Goal: Communication & Community: Answer question/provide support

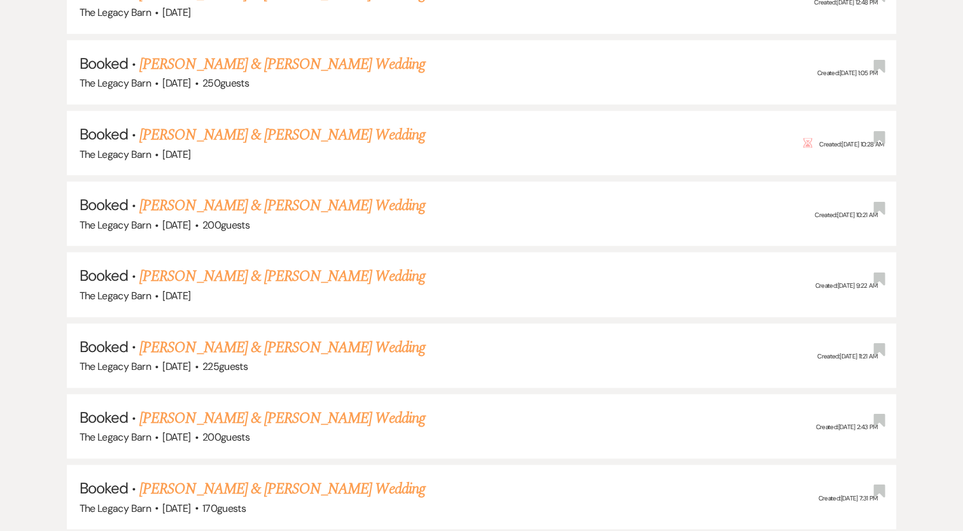
scroll to position [839, 0]
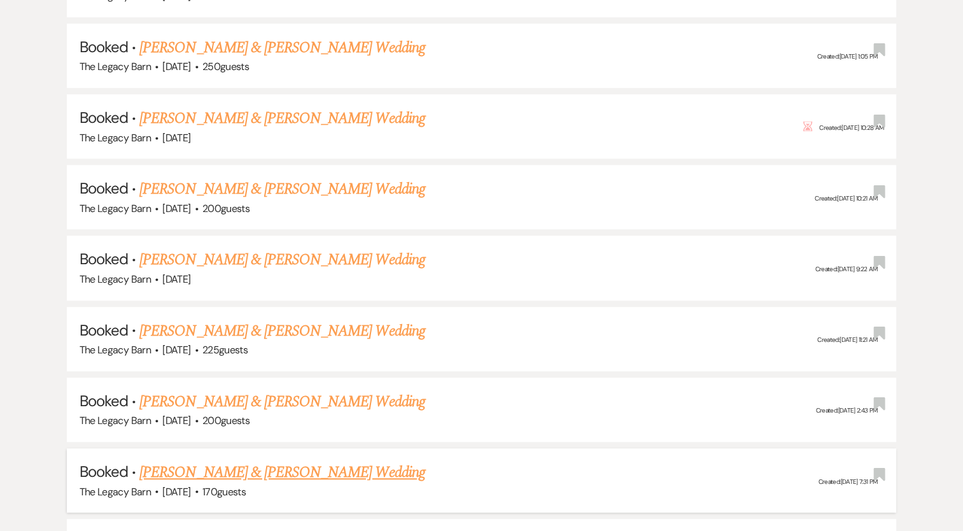
click at [281, 465] on link "[PERSON_NAME] & [PERSON_NAME] Wedding" at bounding box center [281, 472] width 285 height 23
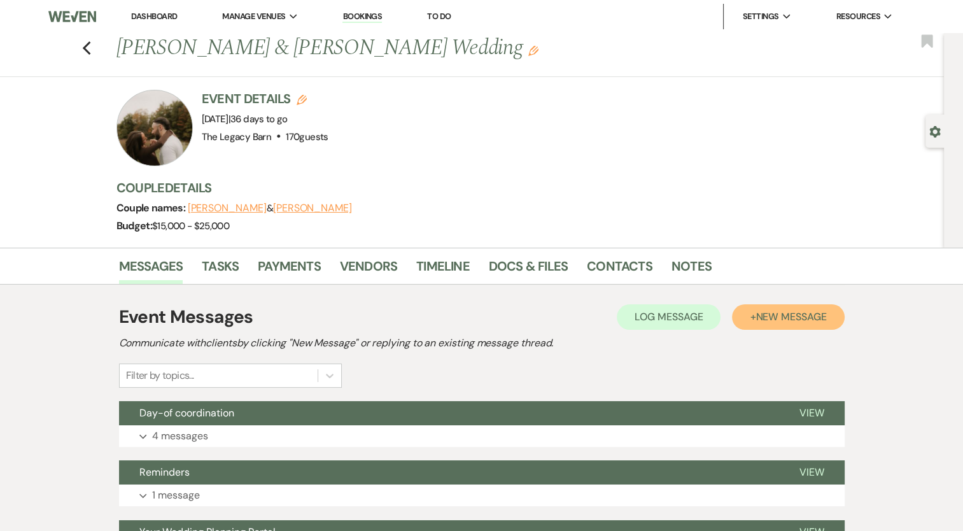
click at [770, 316] on span "New Message" at bounding box center [790, 316] width 71 height 13
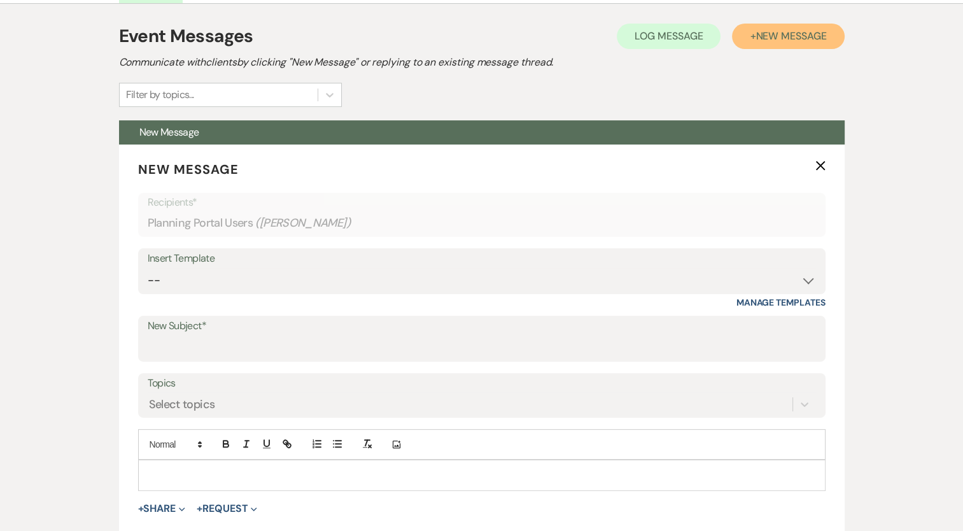
scroll to position [284, 0]
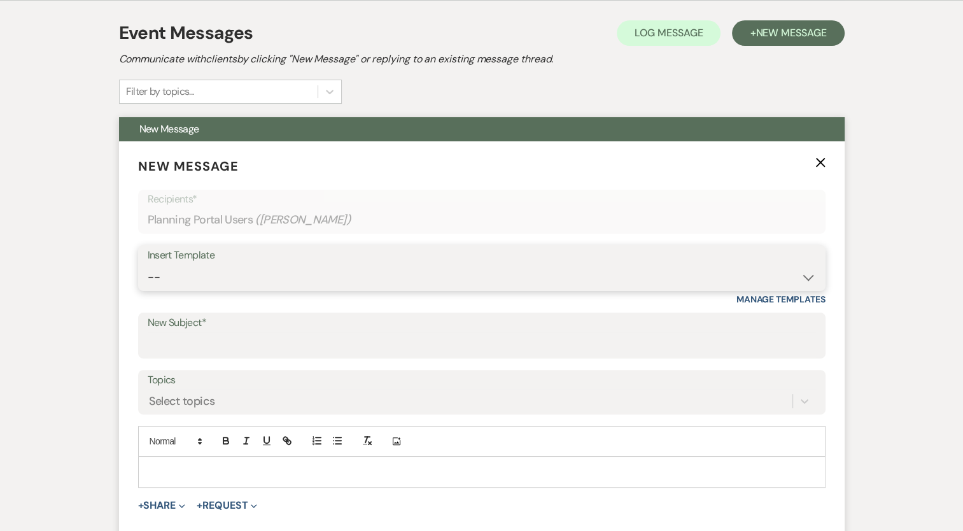
click at [152, 276] on select "-- Documents for Conversion Planning Portal Introduction Initial Inquiry Respon…" at bounding box center [482, 277] width 668 height 25
select select "3623"
click at [148, 265] on select "-- Documents for Conversion Planning Portal Introduction Initial Inquiry Respon…" at bounding box center [482, 277] width 668 height 25
type input "Task List Reminders"
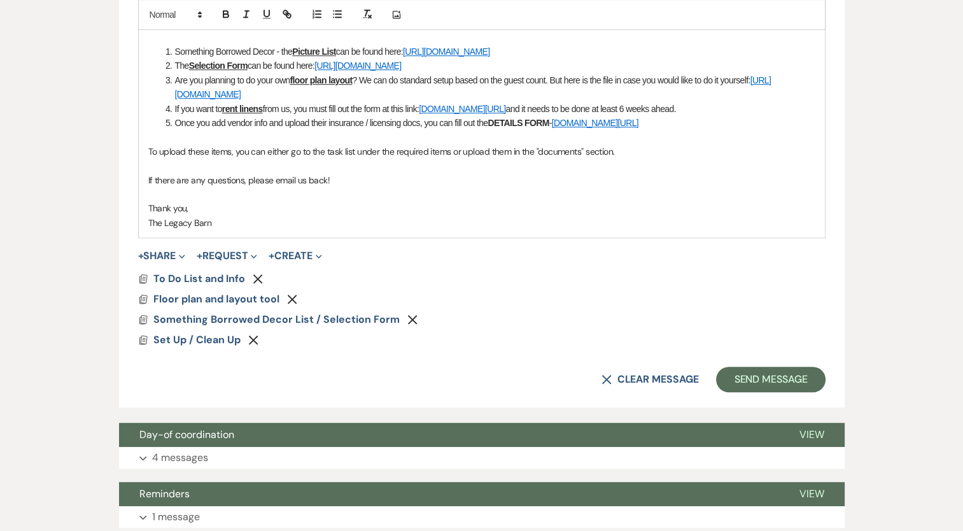
scroll to position [760, 0]
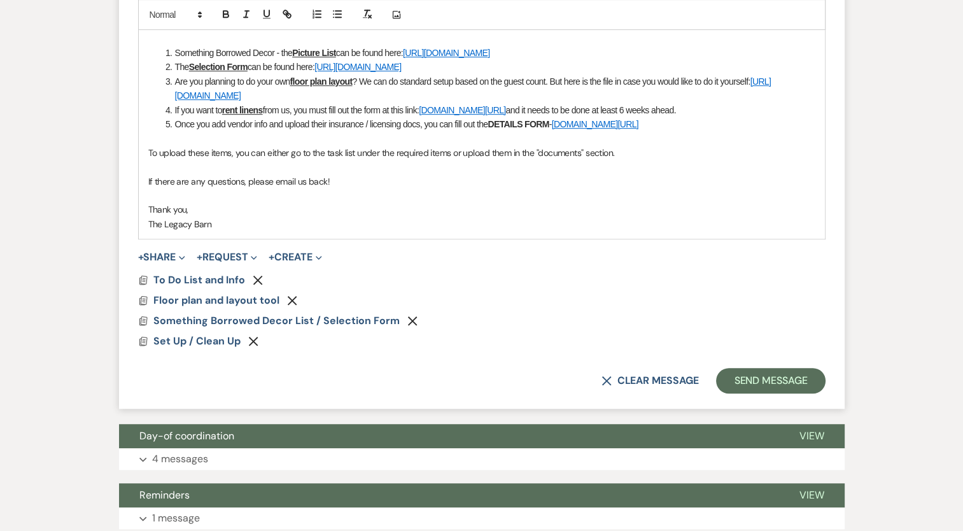
click at [254, 337] on icon "Remove" at bounding box center [253, 341] width 10 height 10
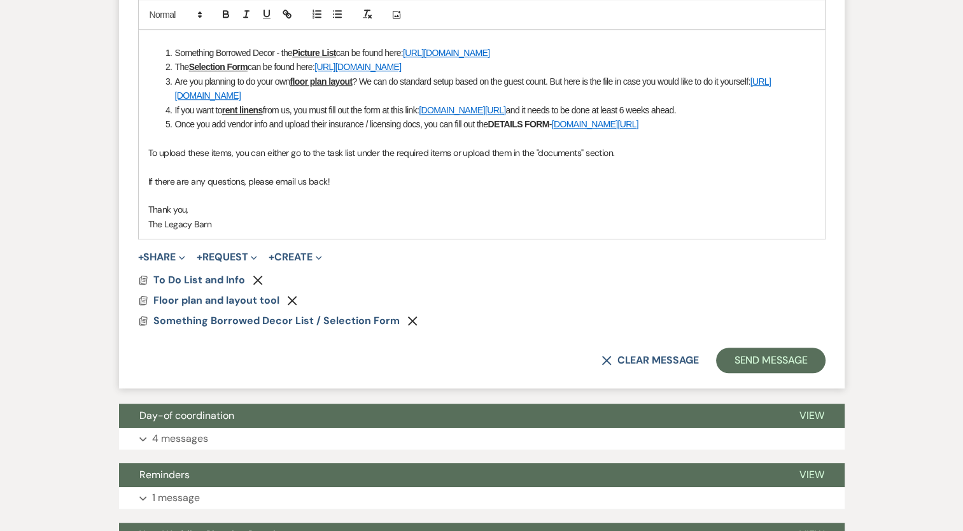
click at [255, 275] on icon "Remove" at bounding box center [258, 280] width 10 height 10
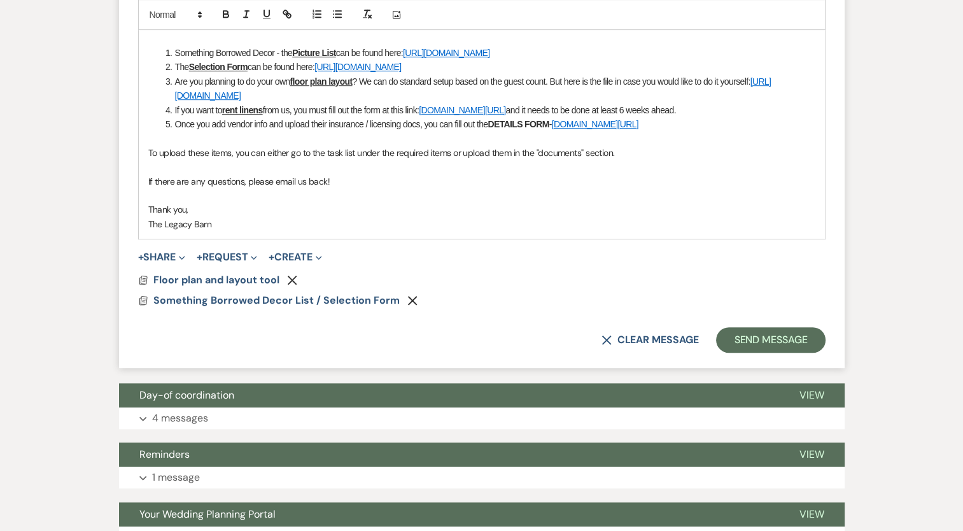
click at [292, 277] on use "button" at bounding box center [293, 280] width 10 height 10
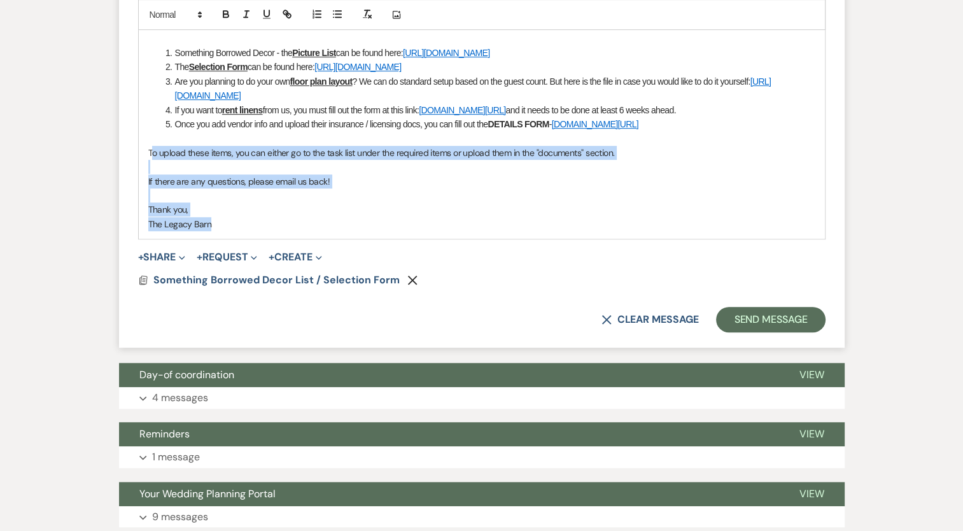
drag, startPoint x: 235, startPoint y: 223, endPoint x: 151, endPoint y: 154, distance: 108.5
click at [151, 154] on div "Hello [PERSON_NAME] & [PERSON_NAME], Your wedding is approaching fast and there…" at bounding box center [482, 110] width 686 height 258
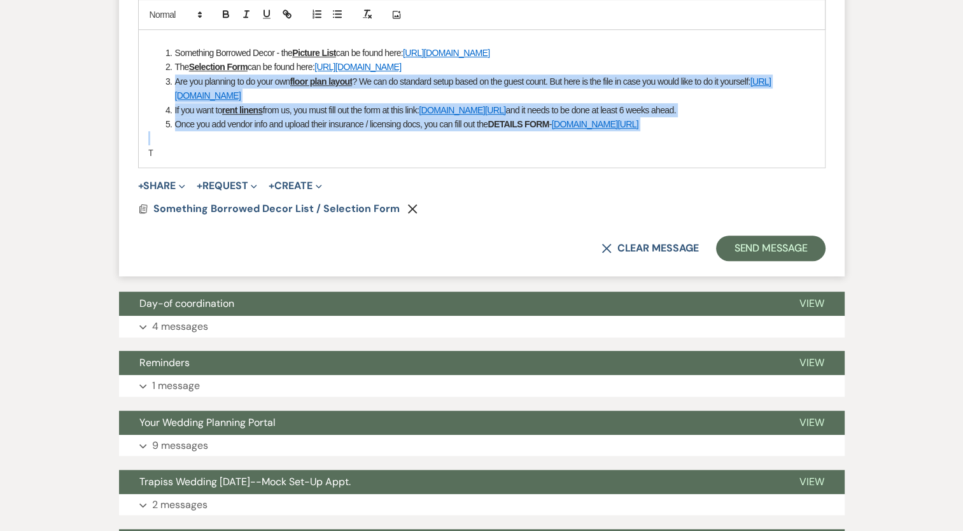
drag, startPoint x: 722, startPoint y: 130, endPoint x: 151, endPoint y: 83, distance: 572.7
click at [151, 83] on div "Hello [PERSON_NAME] & [PERSON_NAME], Your wedding is approaching fast and there…" at bounding box center [482, 74] width 686 height 186
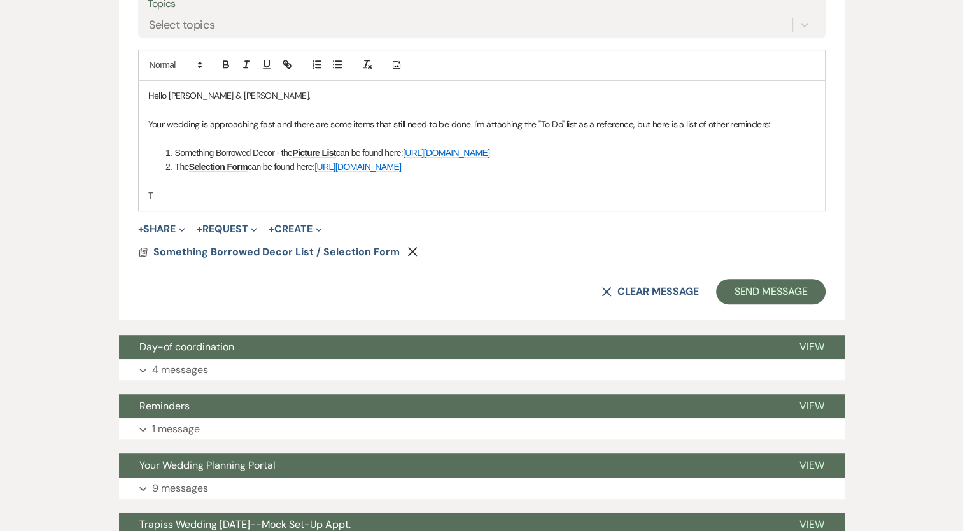
scroll to position [643, 0]
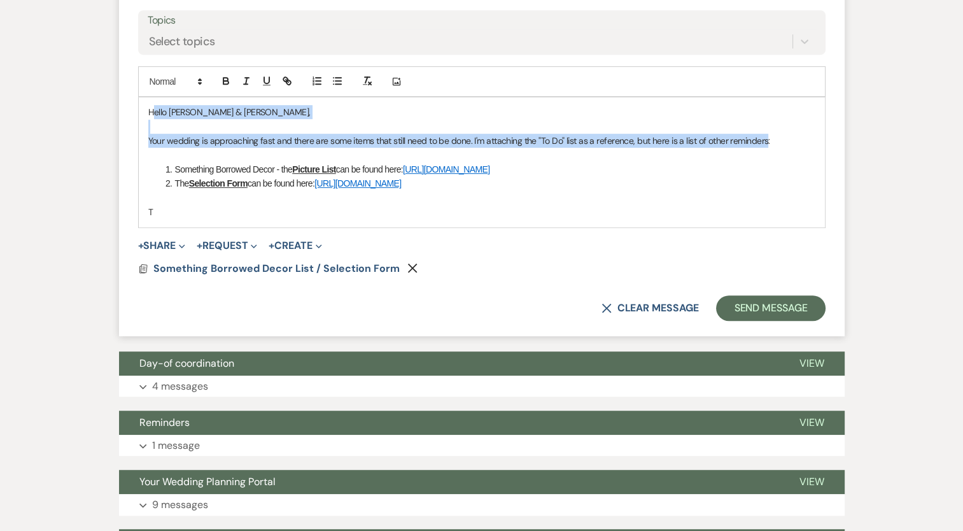
drag, startPoint x: 763, startPoint y: 139, endPoint x: 150, endPoint y: 111, distance: 613.4
click at [150, 111] on div "Hello [PERSON_NAME] & [PERSON_NAME], Your wedding is approaching fast and there…" at bounding box center [482, 161] width 686 height 129
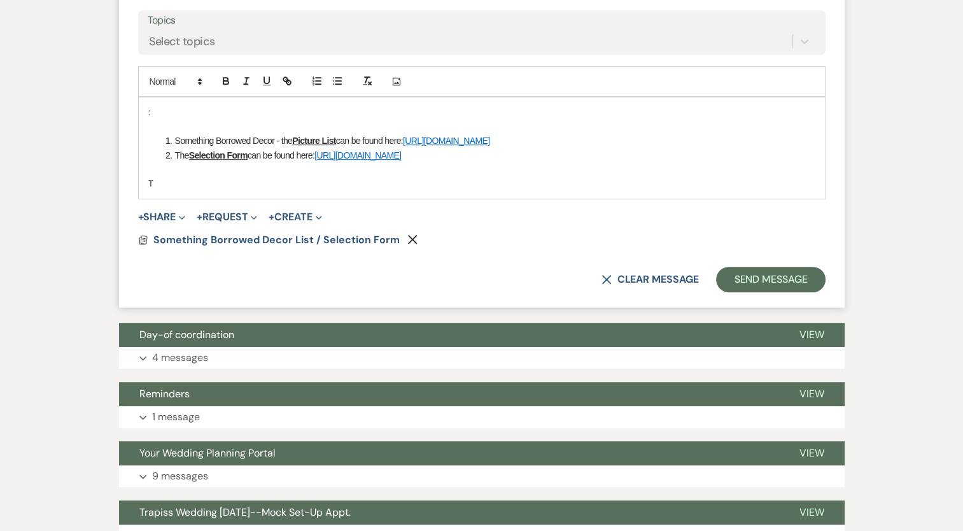
click at [163, 126] on p at bounding box center [481, 127] width 667 height 14
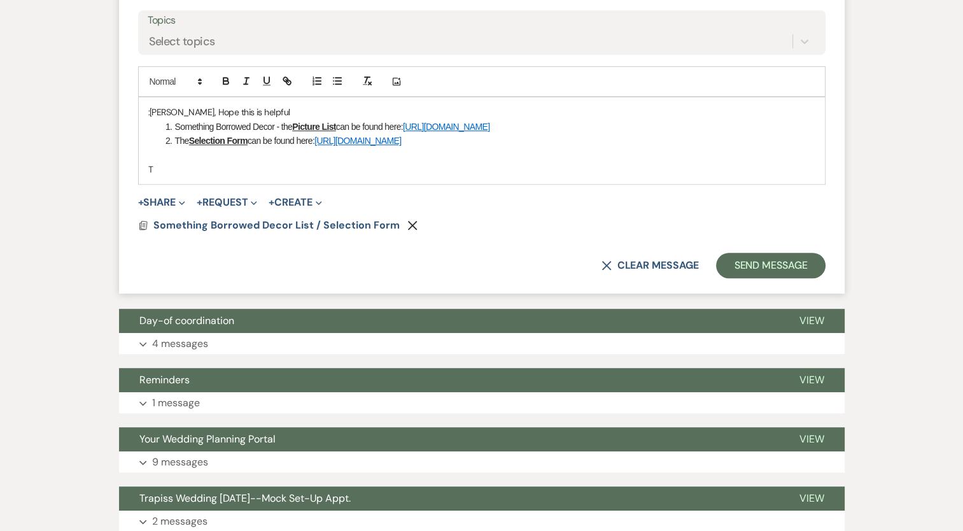
click at [175, 126] on span at bounding box center [175, 127] width 0 height 14
click at [159, 168] on p "T" at bounding box center [481, 169] width 667 height 14
click at [764, 259] on button "Send Message" at bounding box center [770, 265] width 109 height 25
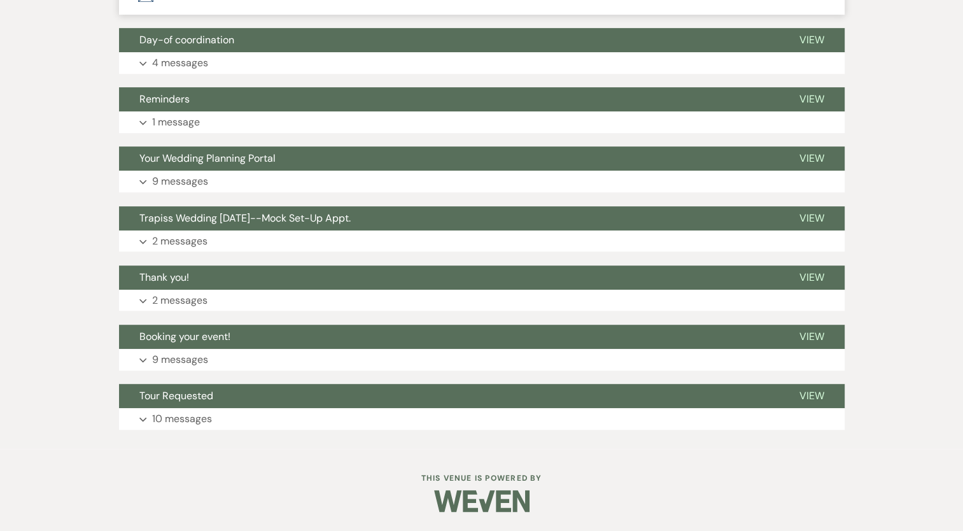
scroll to position [171, 0]
